Goal: Task Accomplishment & Management: Manage account settings

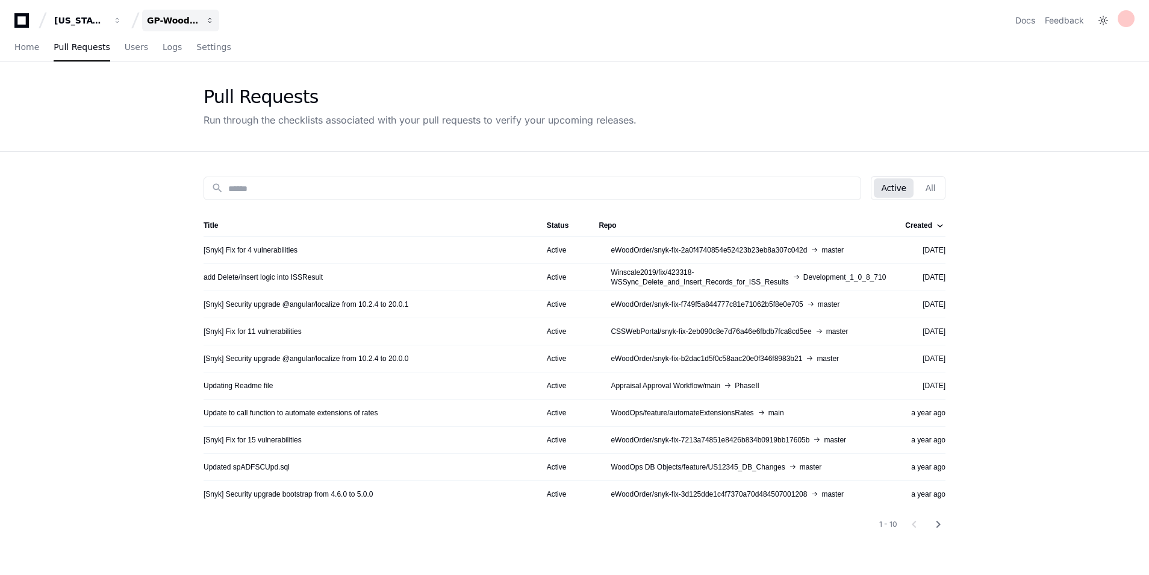
click at [191, 13] on button "GP-WoodOps" at bounding box center [180, 21] width 77 height 22
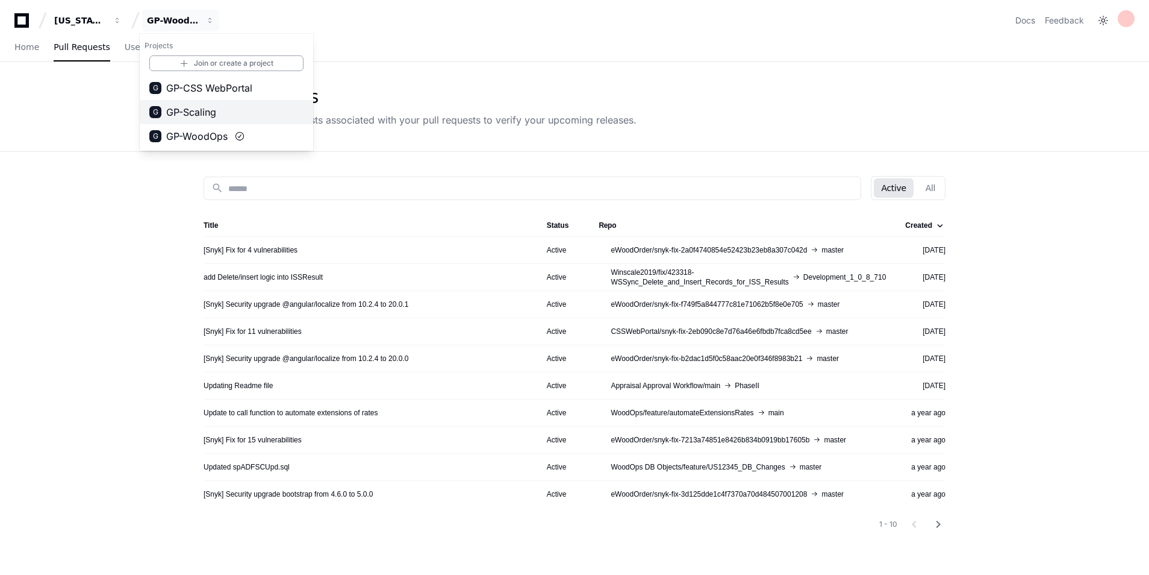
click at [196, 108] on span "GP-Scaling" at bounding box center [191, 112] width 50 height 14
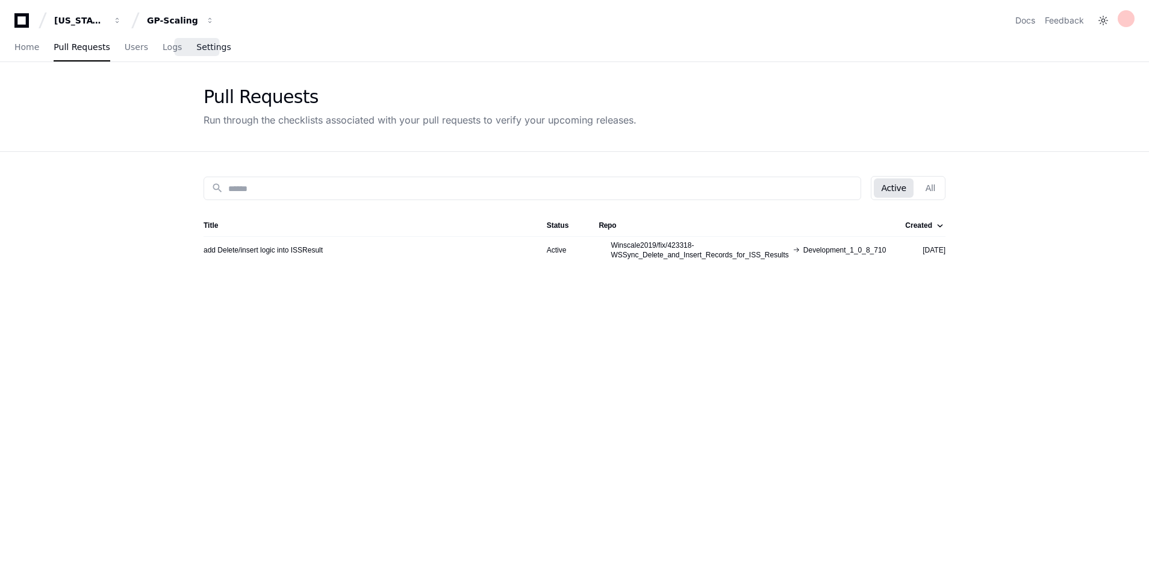
click at [207, 44] on span "Settings" at bounding box center [213, 46] width 34 height 7
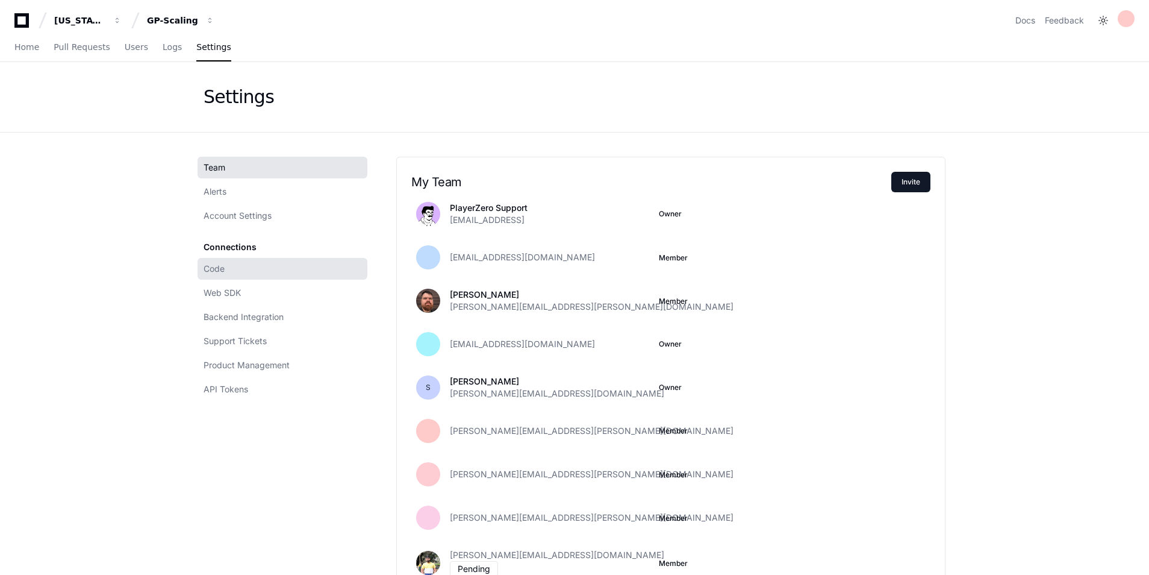
click at [236, 263] on link "Code" at bounding box center [283, 269] width 170 height 22
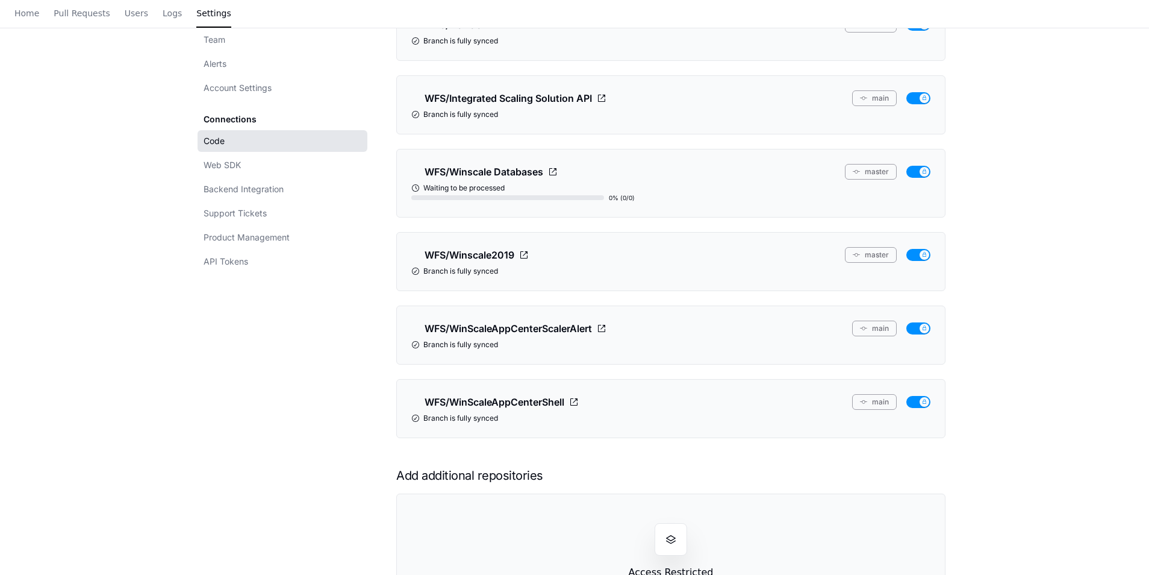
scroll to position [334, 0]
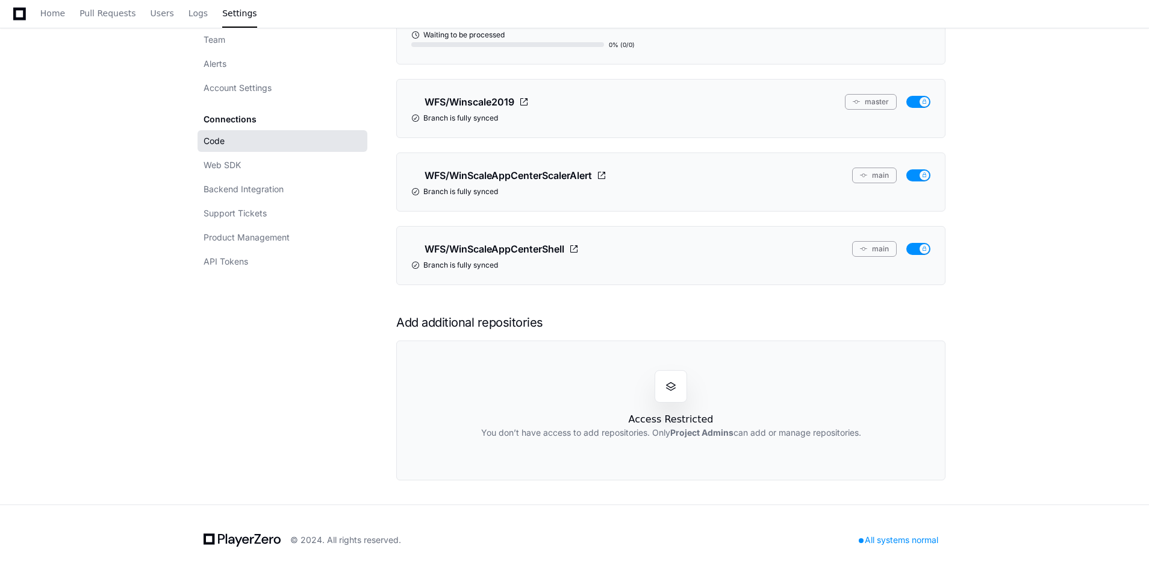
drag, startPoint x: 630, startPoint y: 413, endPoint x: 769, endPoint y: 417, distance: 139.2
click at [769, 417] on div "Access Restricted You don’t have access to add repositories. Only Project Admin…" at bounding box center [670, 410] width 549 height 140
click at [1003, 416] on app-setting "Settings Team Alerts Account Settings Connections Code Web SDK Backend Integrat…" at bounding box center [574, 116] width 1149 height 777
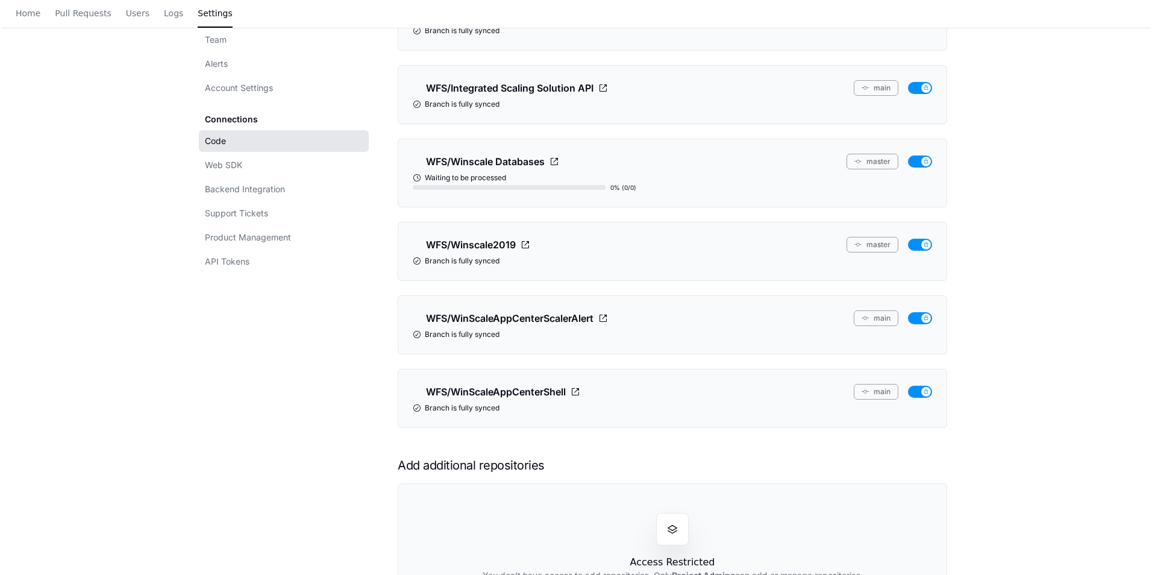
scroll to position [0, 0]
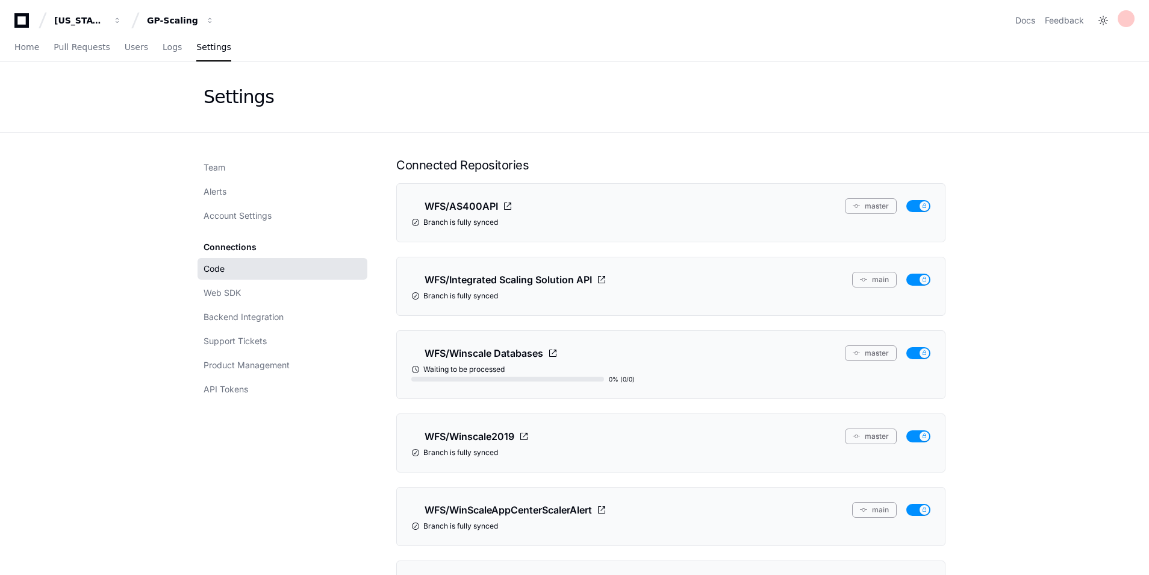
drag, startPoint x: 433, startPoint y: 372, endPoint x: 506, endPoint y: 369, distance: 73.0
click at [506, 369] on div "Waiting to be processed" at bounding box center [670, 369] width 519 height 10
click at [1045, 354] on app-setting "Settings Team Alerts Account Settings Connections Code Web SDK Backend Integrat…" at bounding box center [574, 450] width 1149 height 777
click at [19, 44] on span "Home" at bounding box center [26, 46] width 25 height 7
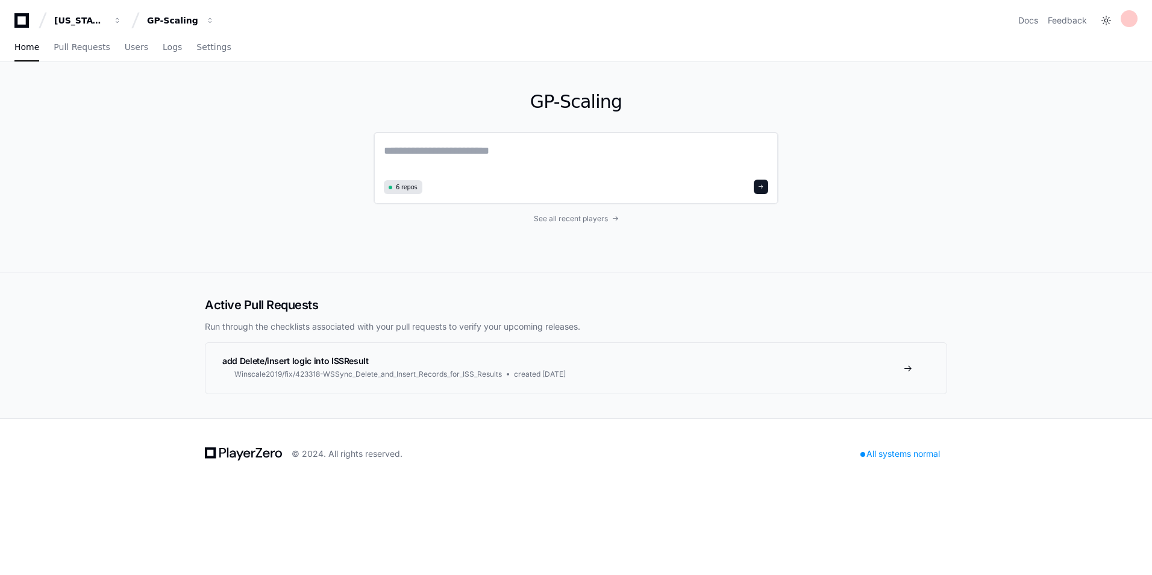
click at [443, 151] on textarea at bounding box center [576, 159] width 384 height 34
type textarea "*"
click at [564, 159] on textarea "**********" at bounding box center [576, 158] width 384 height 32
paste textarea "**********"
type textarea "**********"
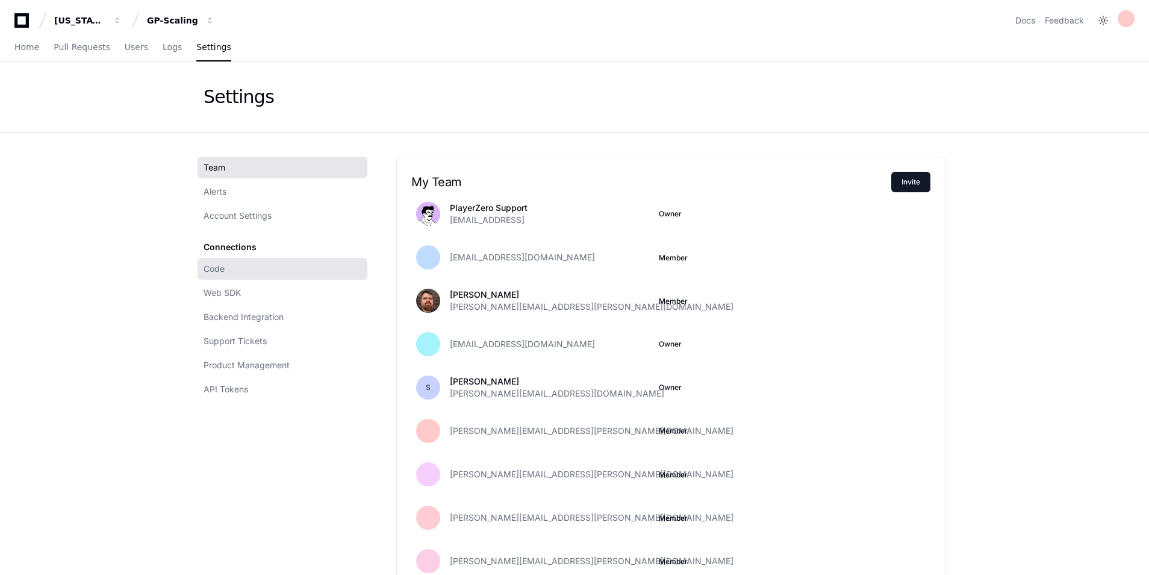
click at [257, 269] on link "Code" at bounding box center [283, 269] width 170 height 22
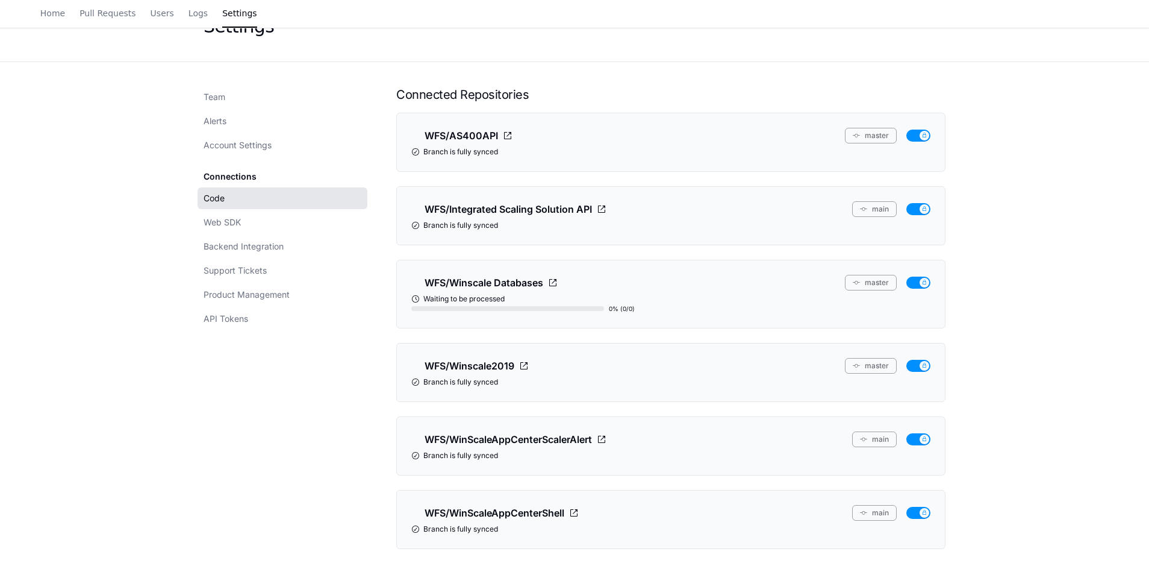
scroll to position [181, 0]
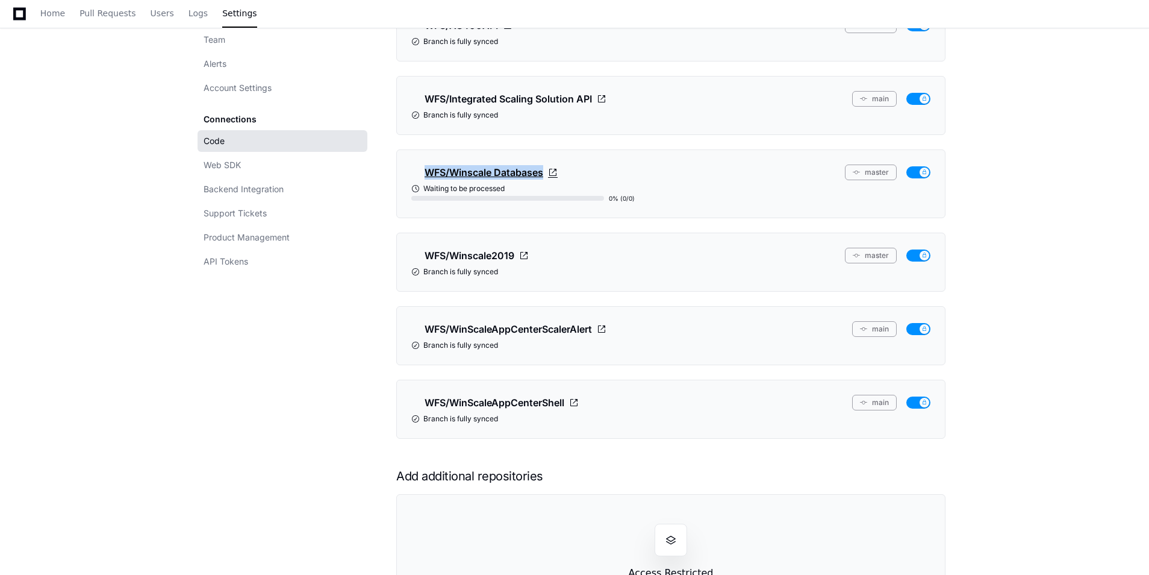
drag, startPoint x: 625, startPoint y: 166, endPoint x: 428, endPoint y: 173, distance: 197.1
click at [428, 173] on div "WFS/Winscale Databases master" at bounding box center [670, 172] width 519 height 16
copy span "WFS/Winscale Databases"
